Goal: Task Accomplishment & Management: Manage account settings

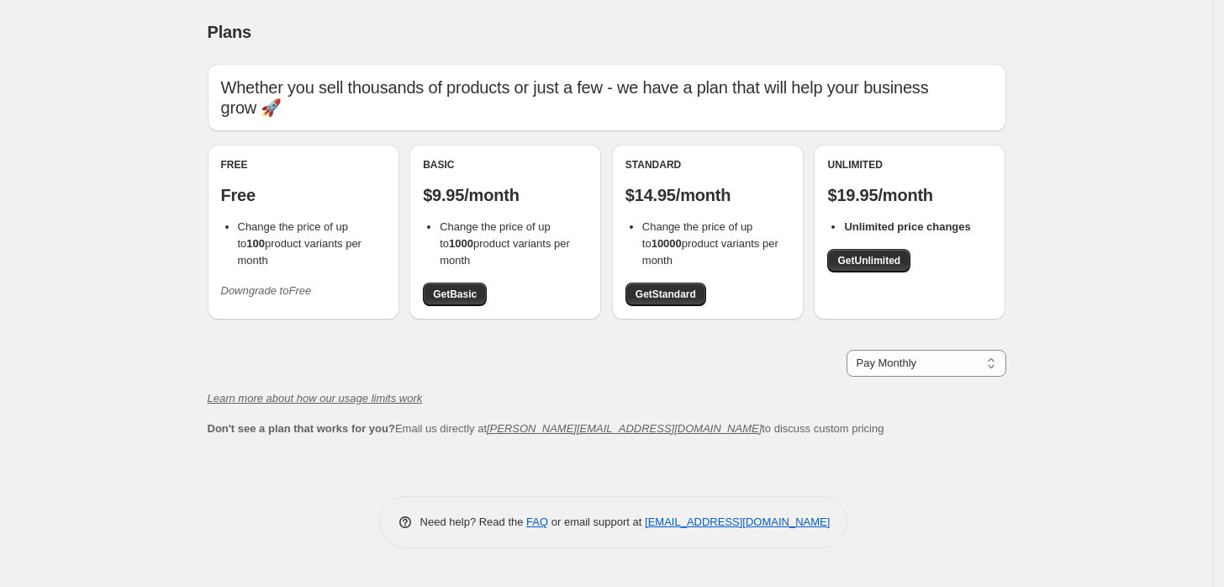
click at [297, 284] on icon "Downgrade to Free" at bounding box center [266, 290] width 91 height 13
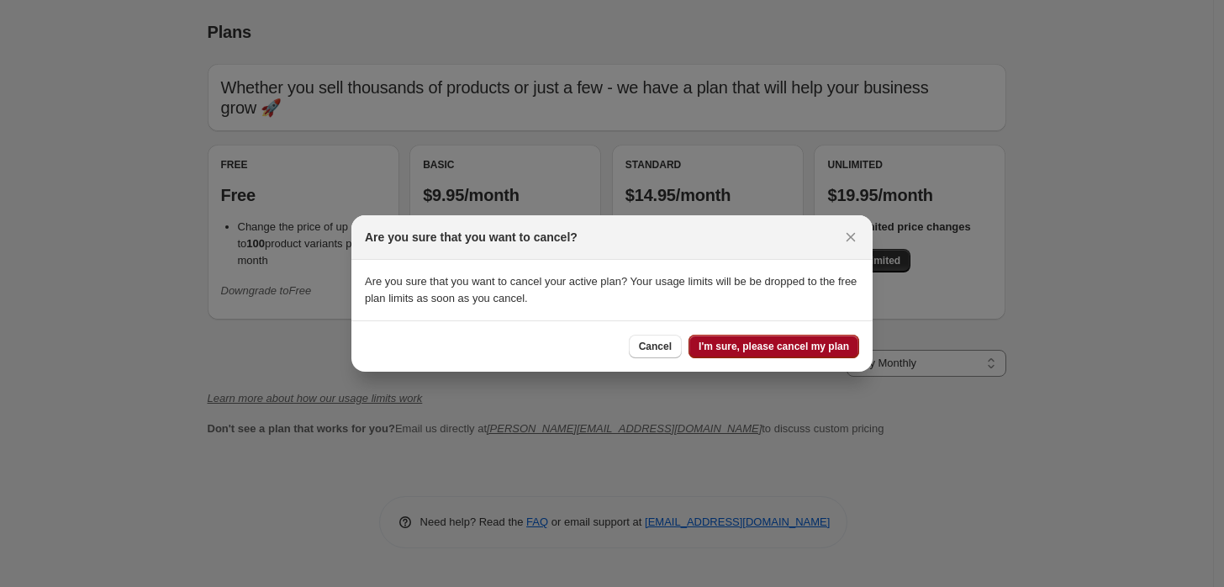
click at [738, 351] on span "I'm sure, please cancel my plan" at bounding box center [774, 346] width 150 height 13
